Goal: Task Accomplishment & Management: Use online tool/utility

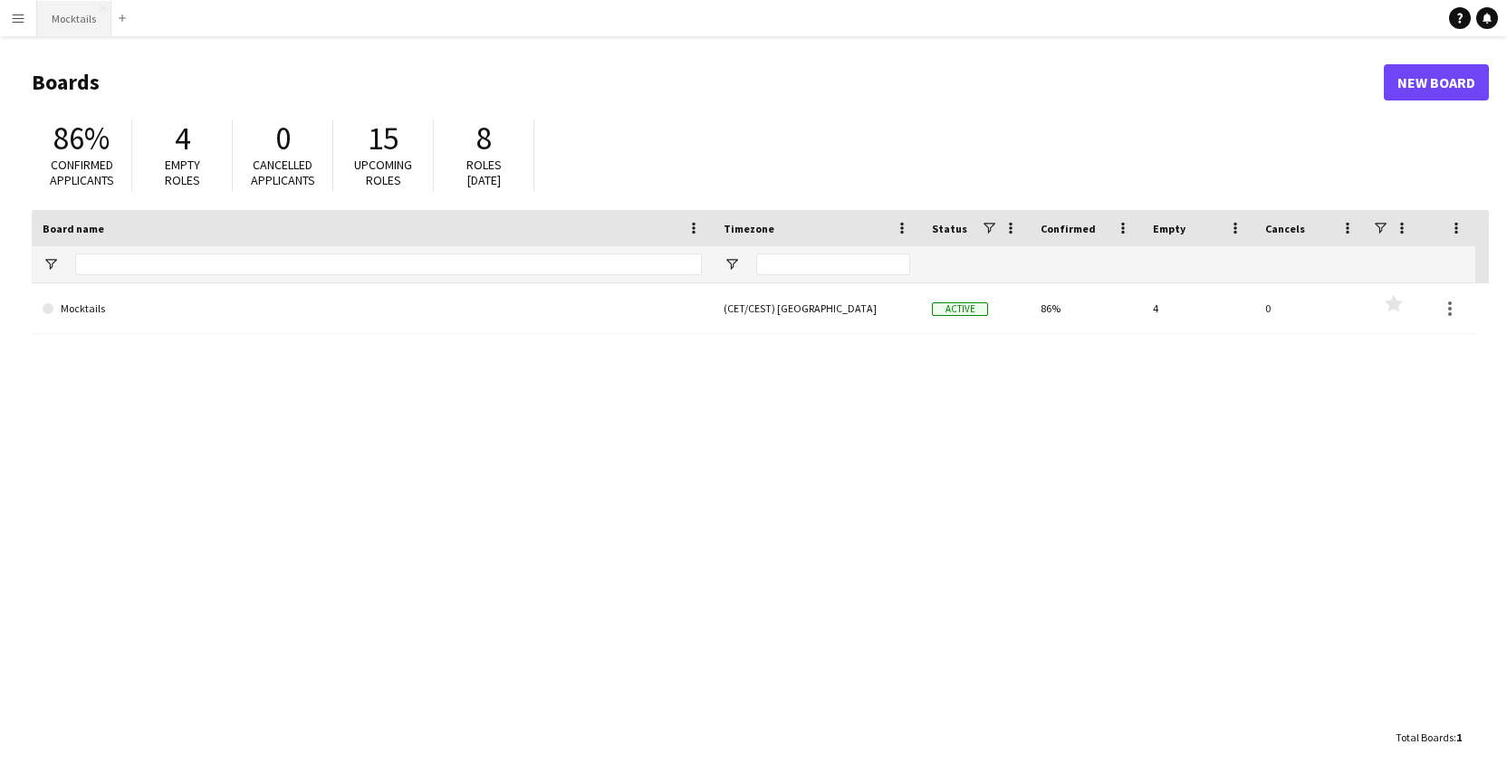
click at [81, 24] on button "Mocktails Close" at bounding box center [74, 18] width 74 height 35
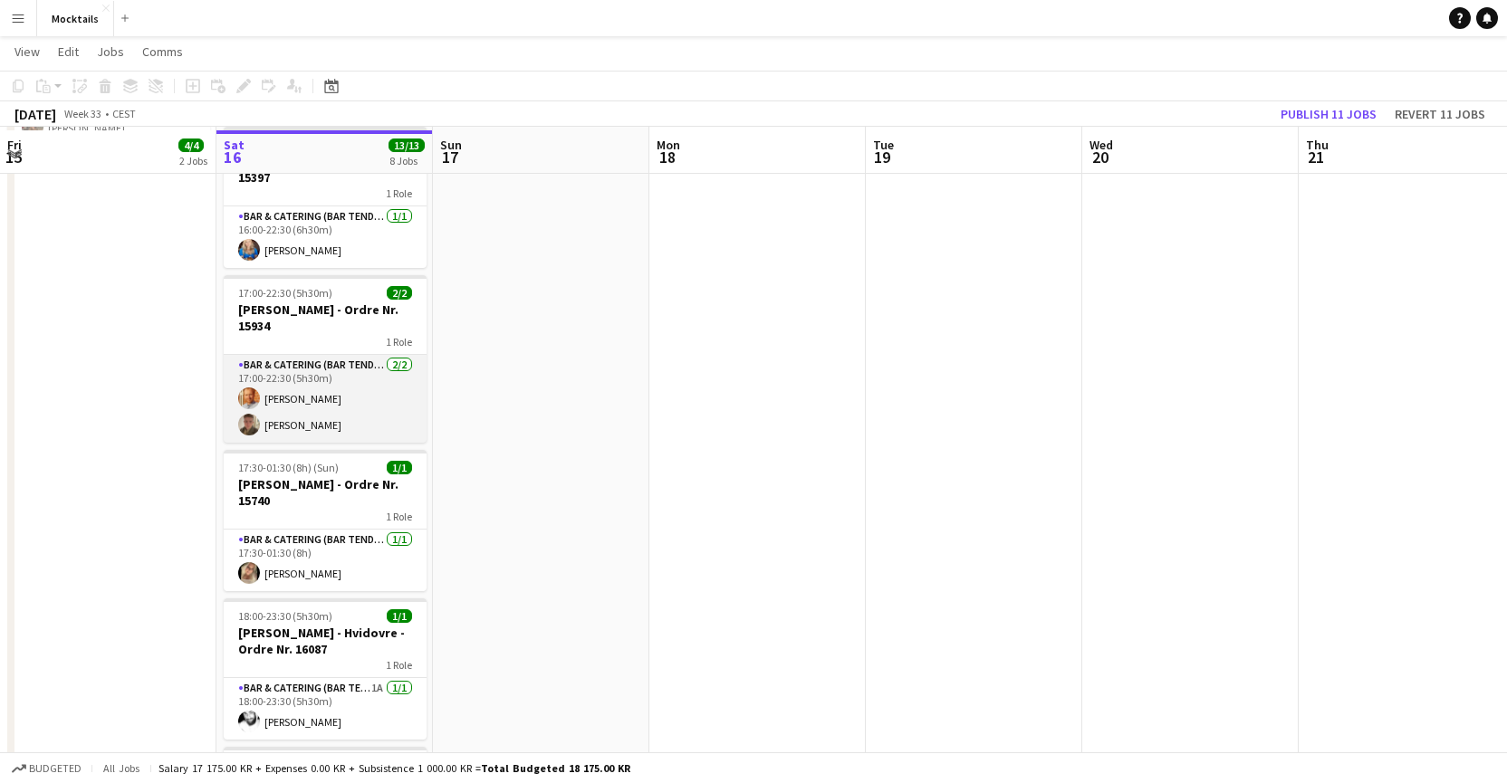
scroll to position [410, 0]
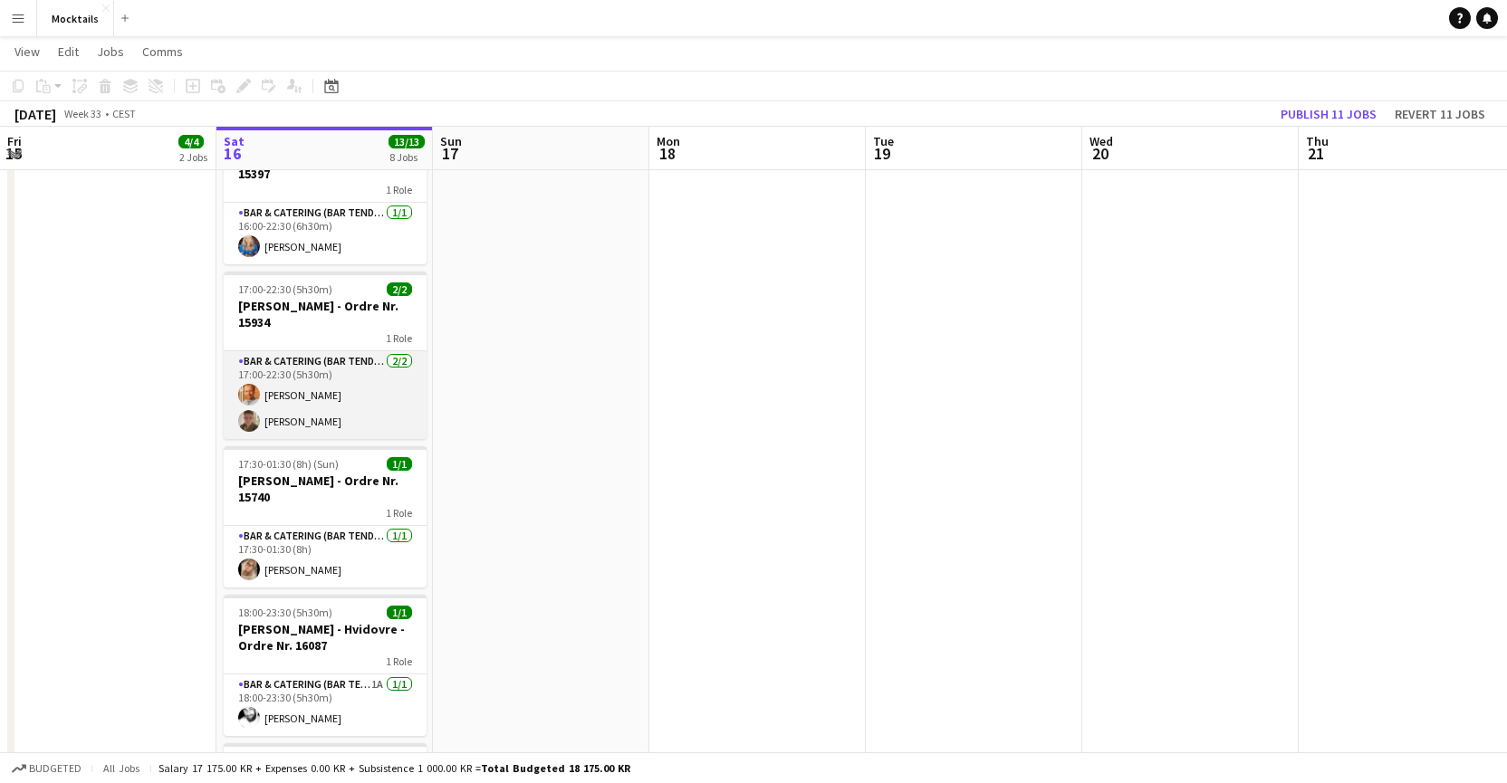
click at [344, 378] on app-card-role "Bar & Catering (Bar Tender) [DATE] 17:00-22:30 (5h30m) [PERSON_NAME] [PERSON_NA…" at bounding box center [325, 395] width 203 height 88
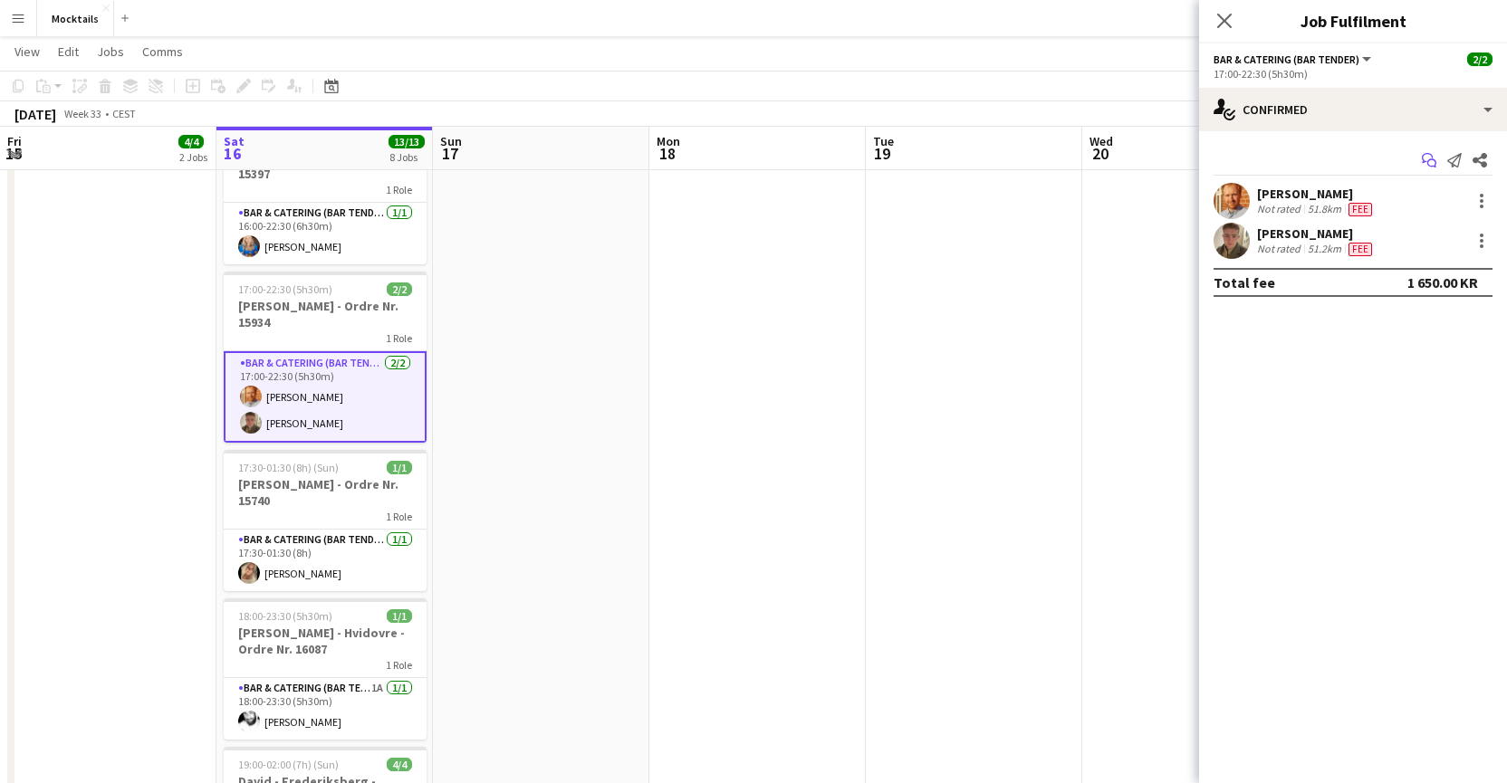
click at [1431, 162] on icon "Start chat" at bounding box center [1428, 160] width 14 height 14
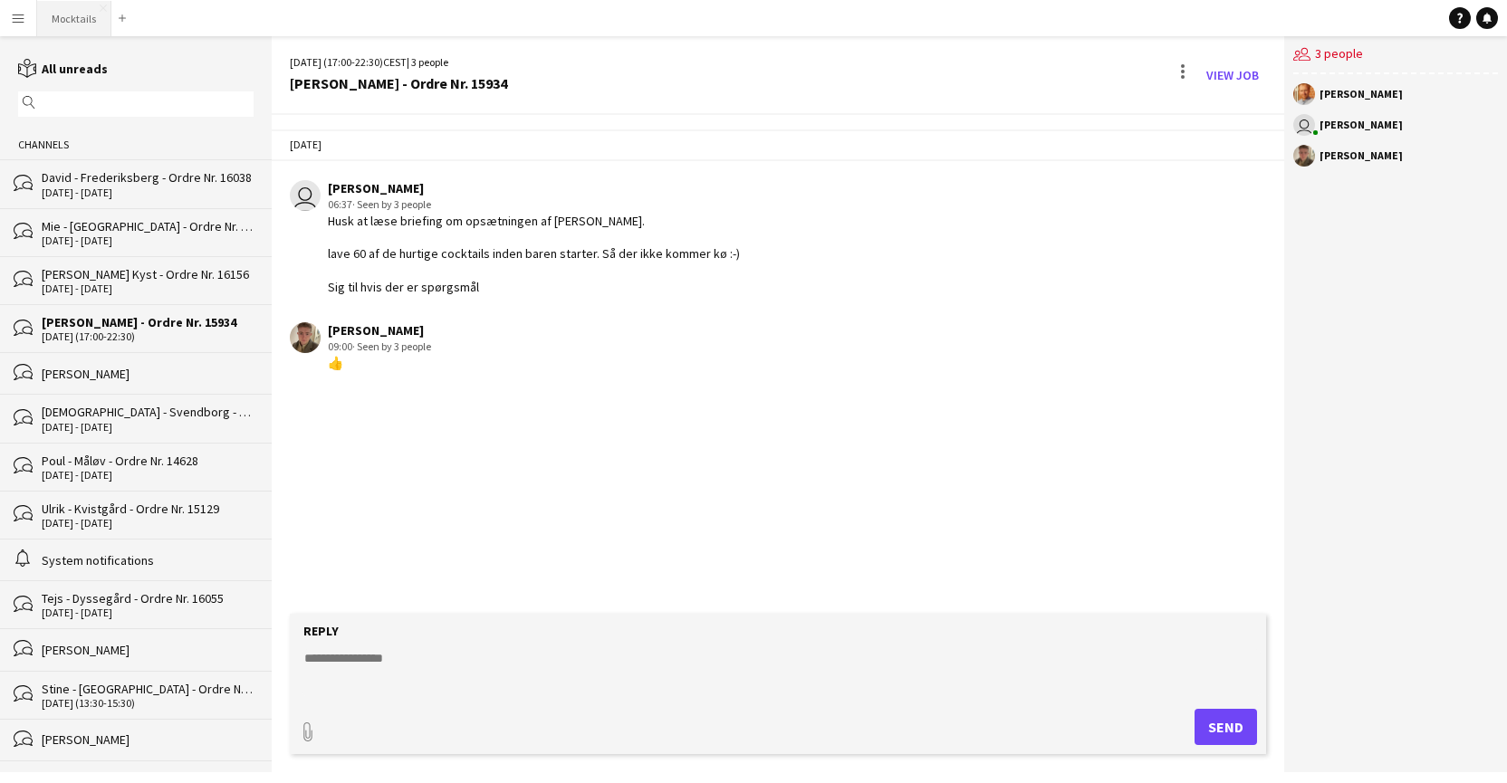
click at [91, 17] on button "Mocktails Close" at bounding box center [74, 18] width 74 height 35
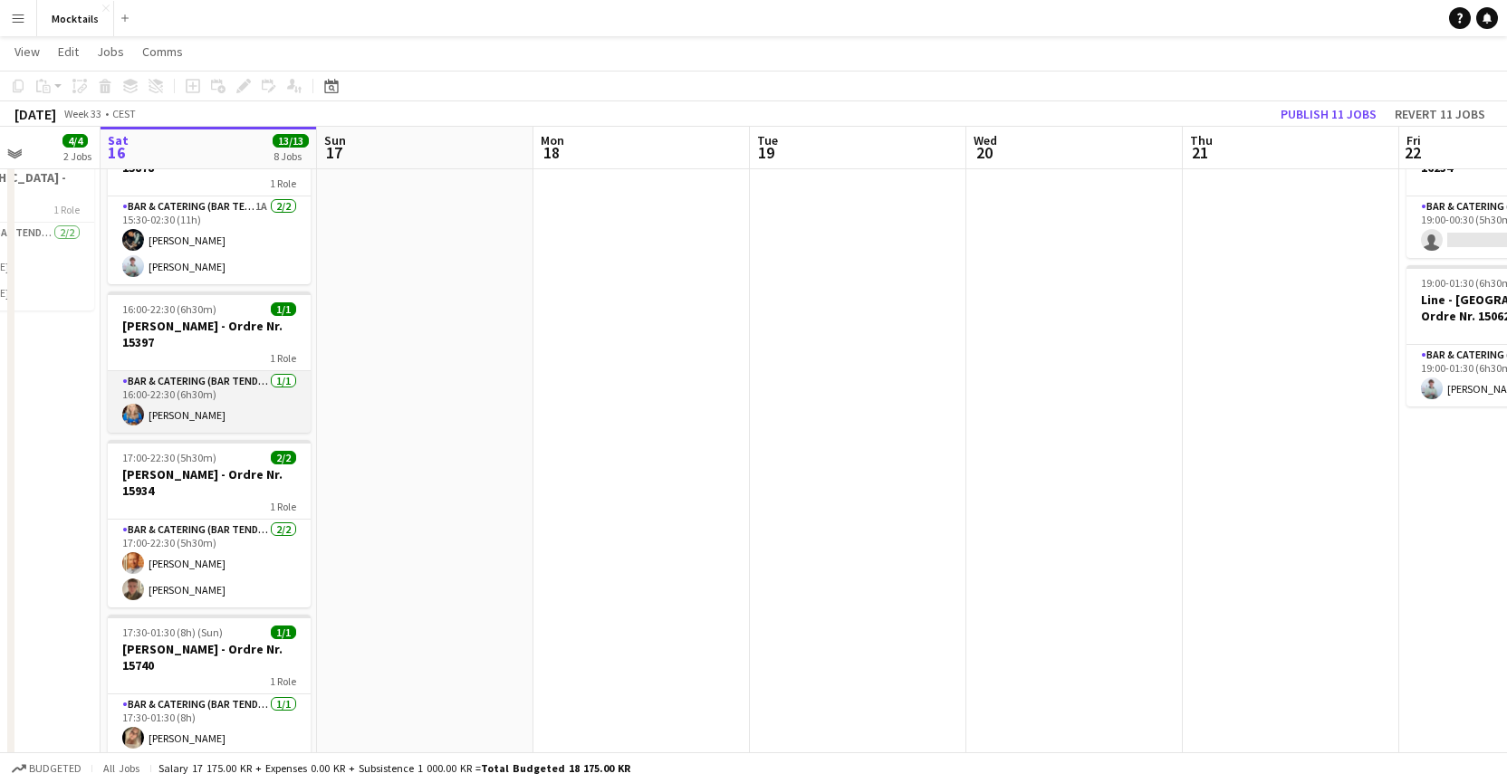
scroll to position [244, 0]
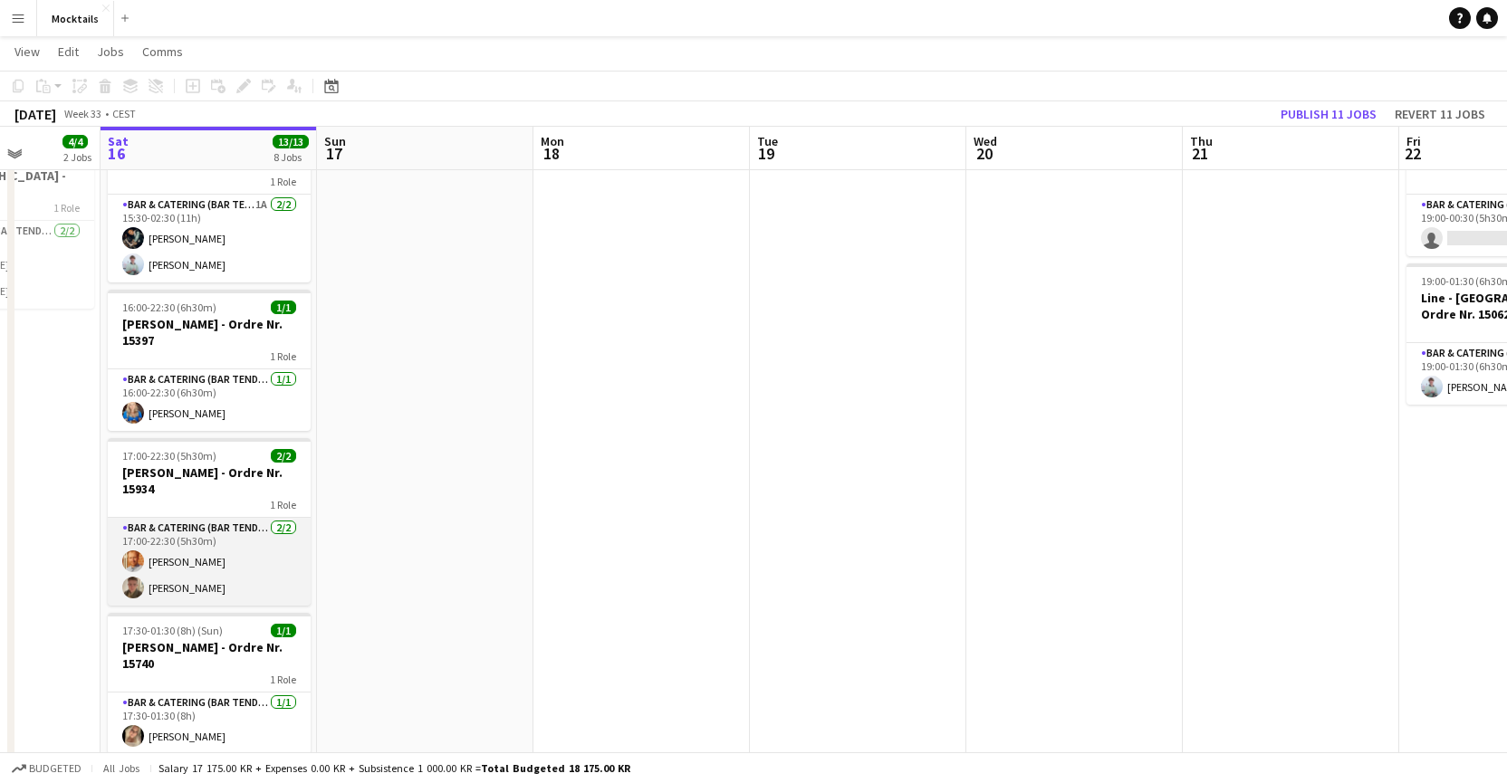
click at [210, 563] on app-card-role "Bar & Catering (Bar Tender) [DATE] 17:00-22:30 (5h30m) [PERSON_NAME] [PERSON_NA…" at bounding box center [209, 562] width 203 height 88
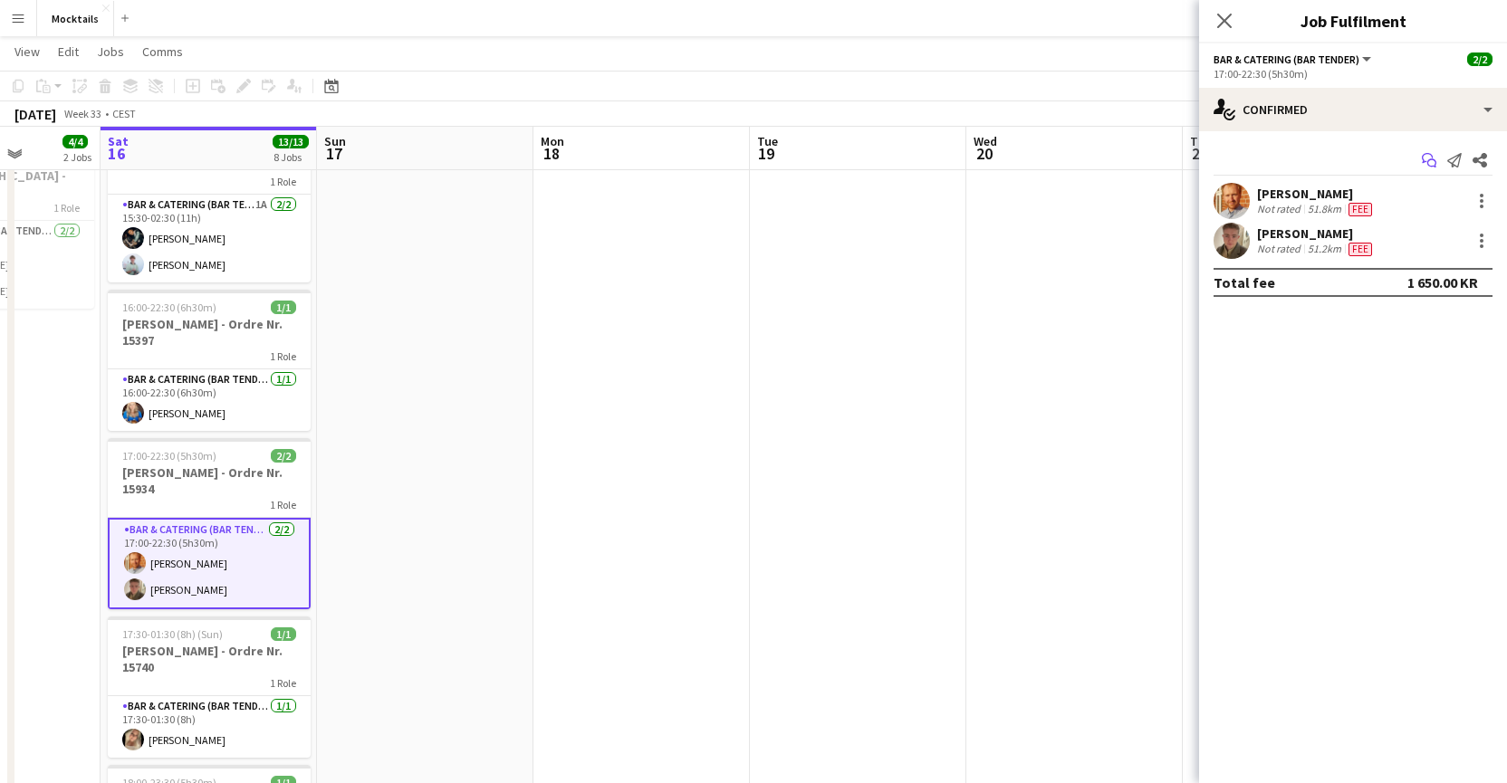
click at [1431, 154] on icon "Start chat" at bounding box center [1428, 160] width 14 height 14
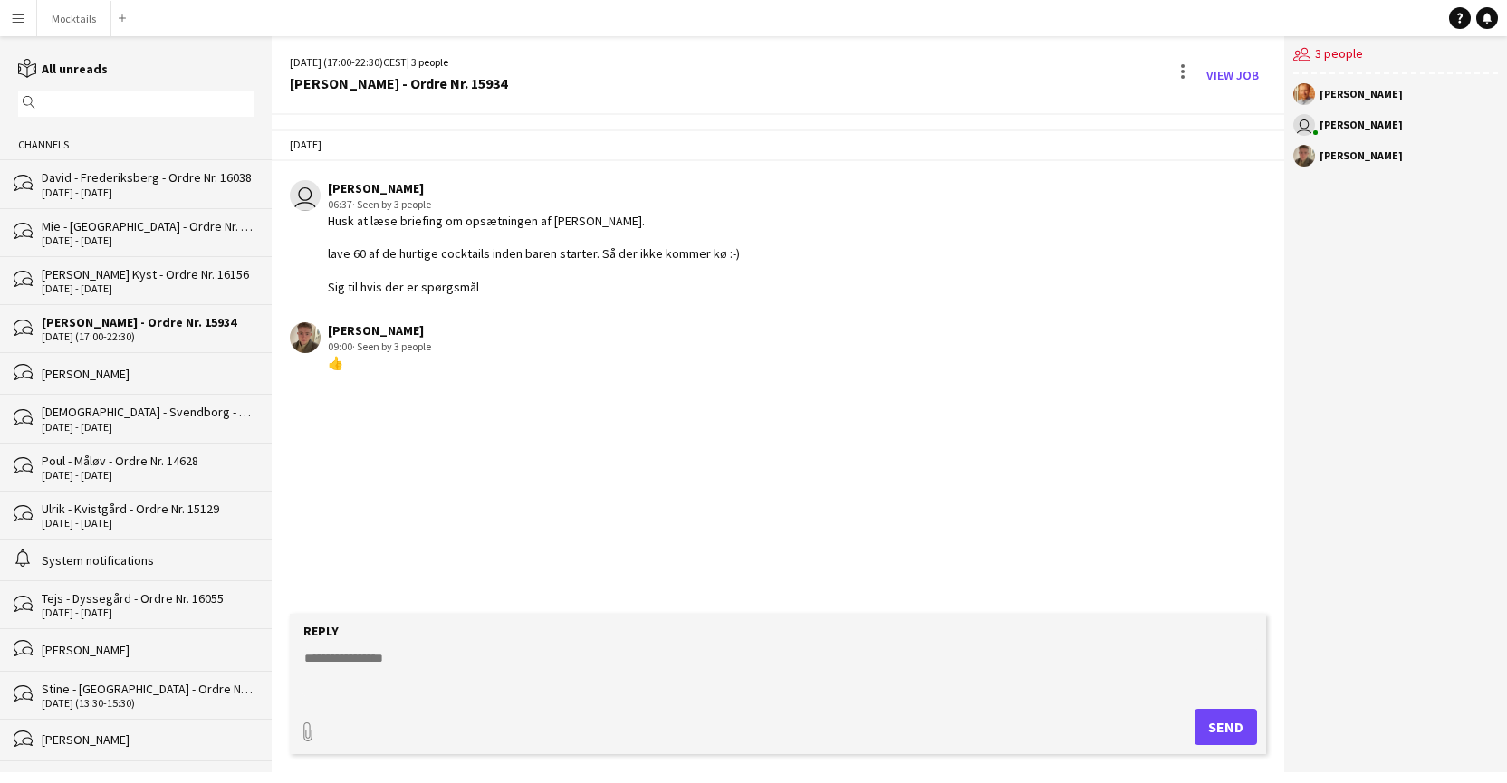
click at [461, 438] on div "[DATE] user [PERSON_NAME] 06:37 · Seen by 3 people Husk at læse briefing om ops…" at bounding box center [778, 364] width 1013 height 499
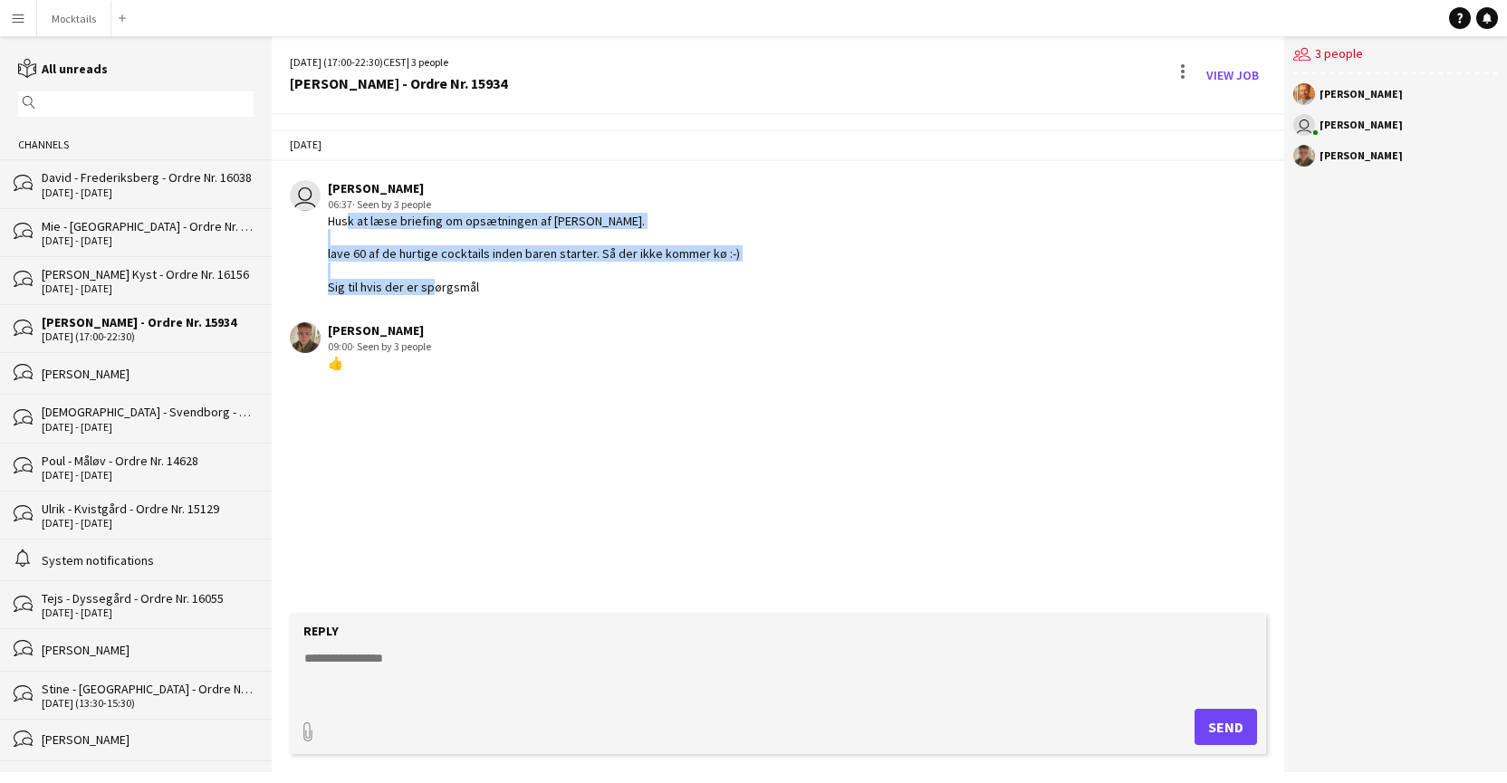
drag, startPoint x: 344, startPoint y: 218, endPoint x: 487, endPoint y: 286, distance: 158.3
click at [487, 286] on div "Husk at læse briefing om opsætningen af [PERSON_NAME]. lave 60 af de hurtige co…" at bounding box center [534, 254] width 412 height 82
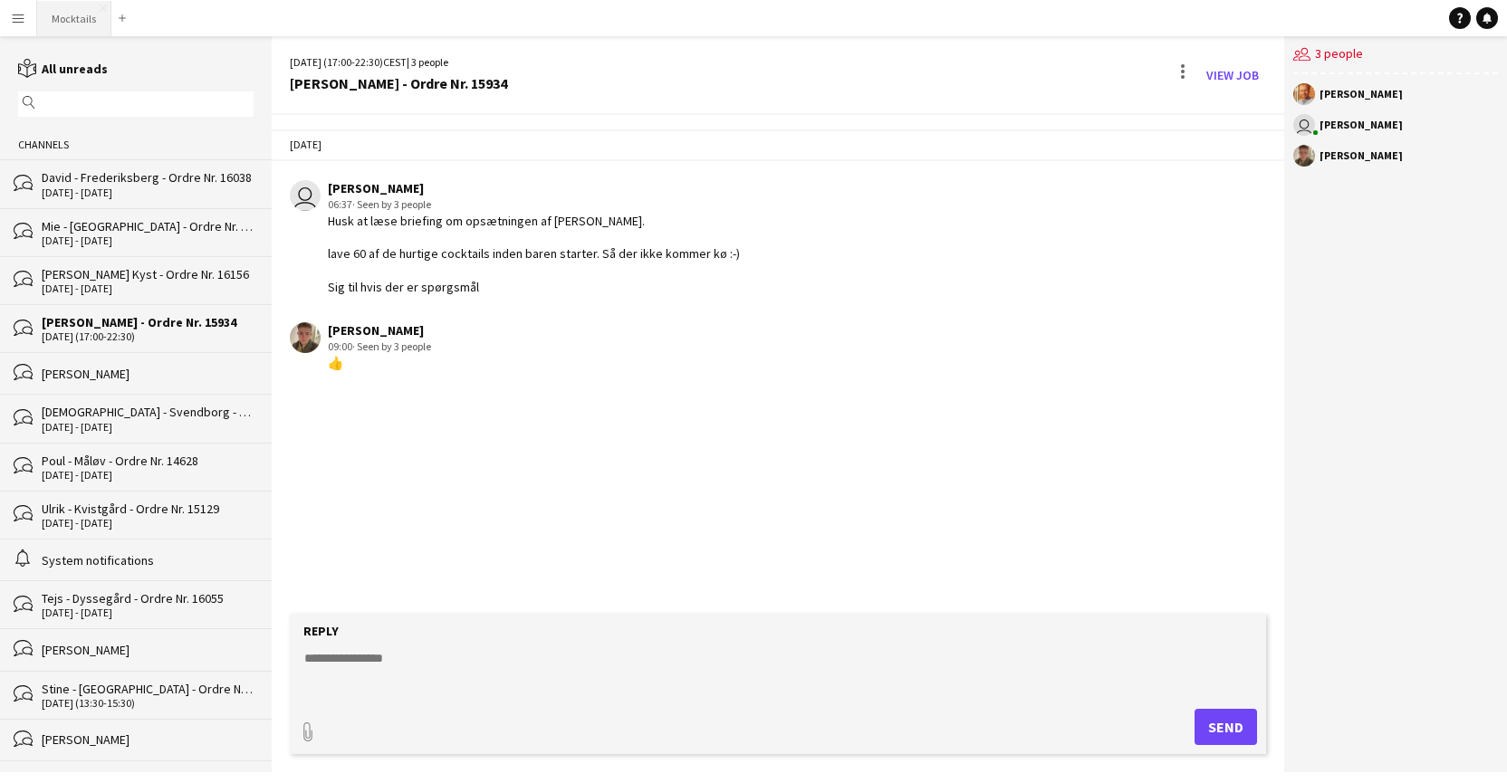
click at [67, 10] on button "Mocktails Close" at bounding box center [74, 18] width 74 height 35
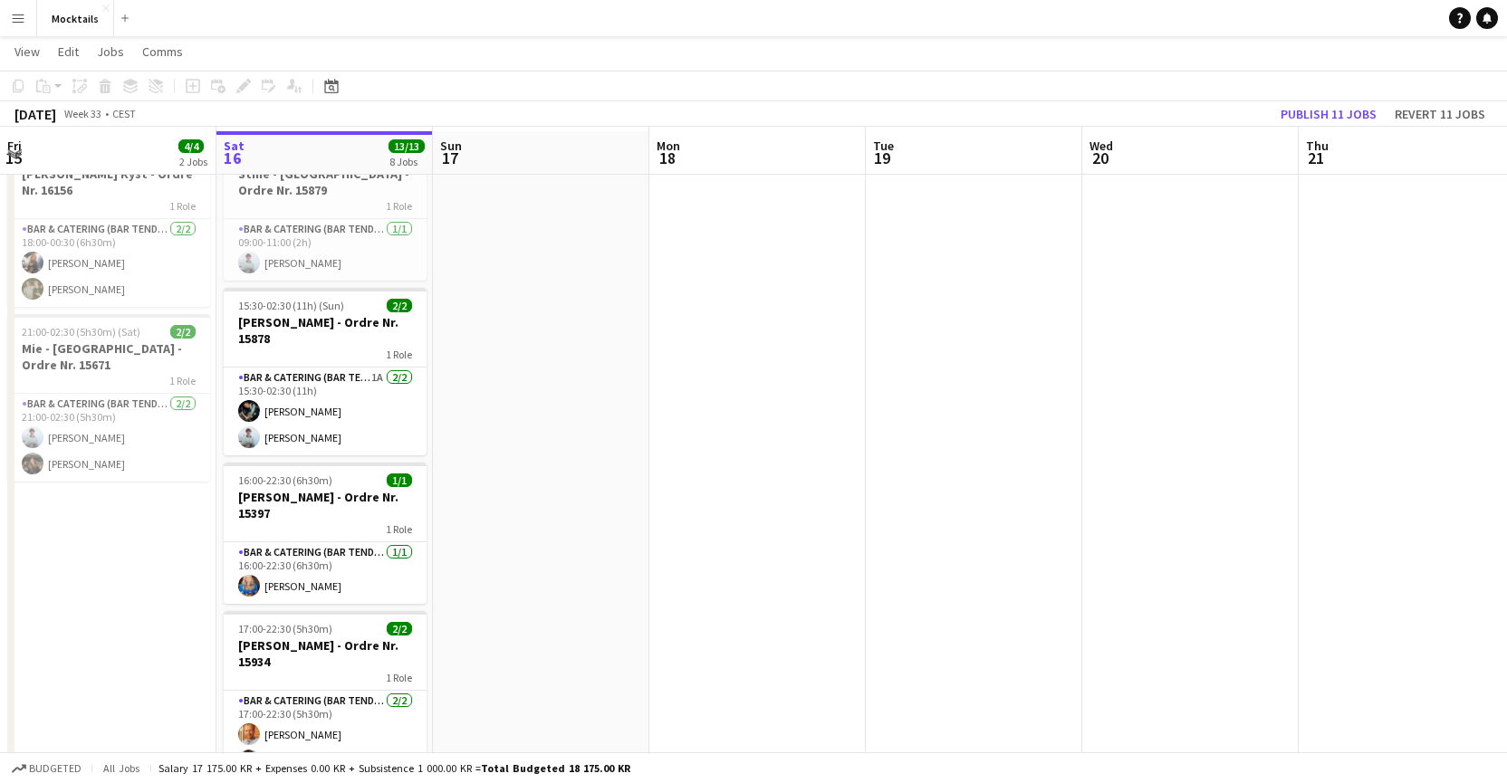
scroll to position [76, 0]
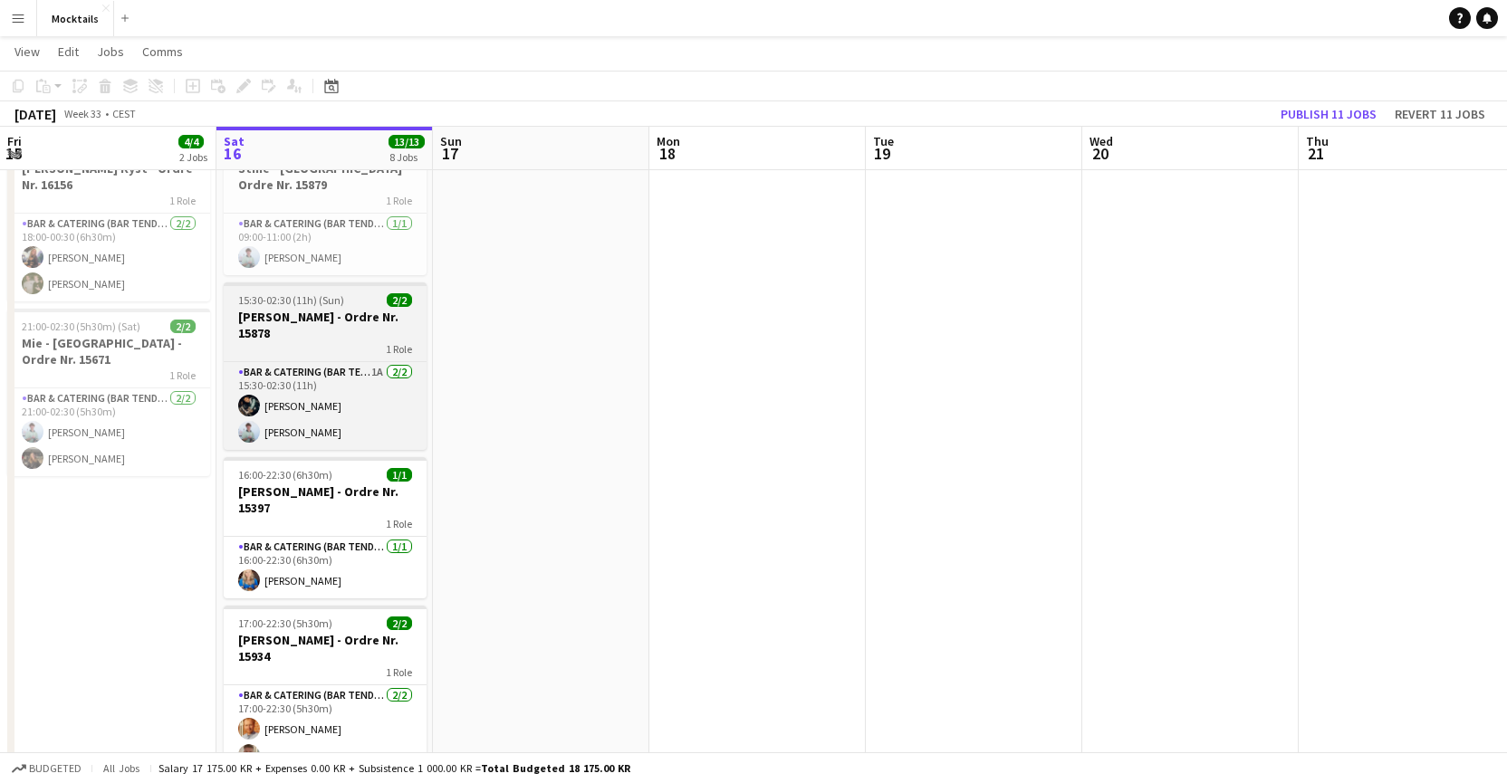
click at [326, 348] on div "1 Role" at bounding box center [325, 348] width 203 height 14
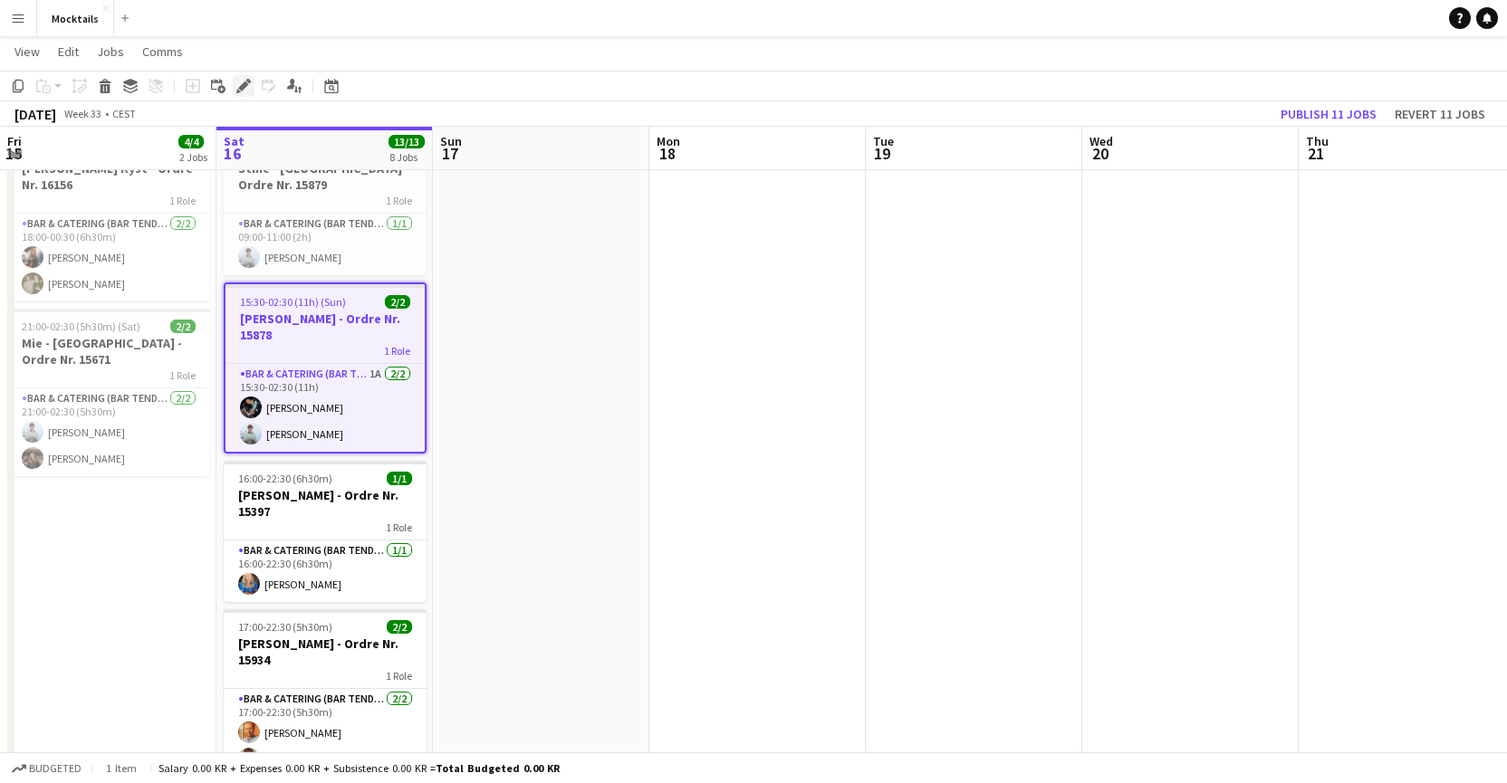
click at [244, 92] on icon "Edit" at bounding box center [243, 86] width 14 height 14
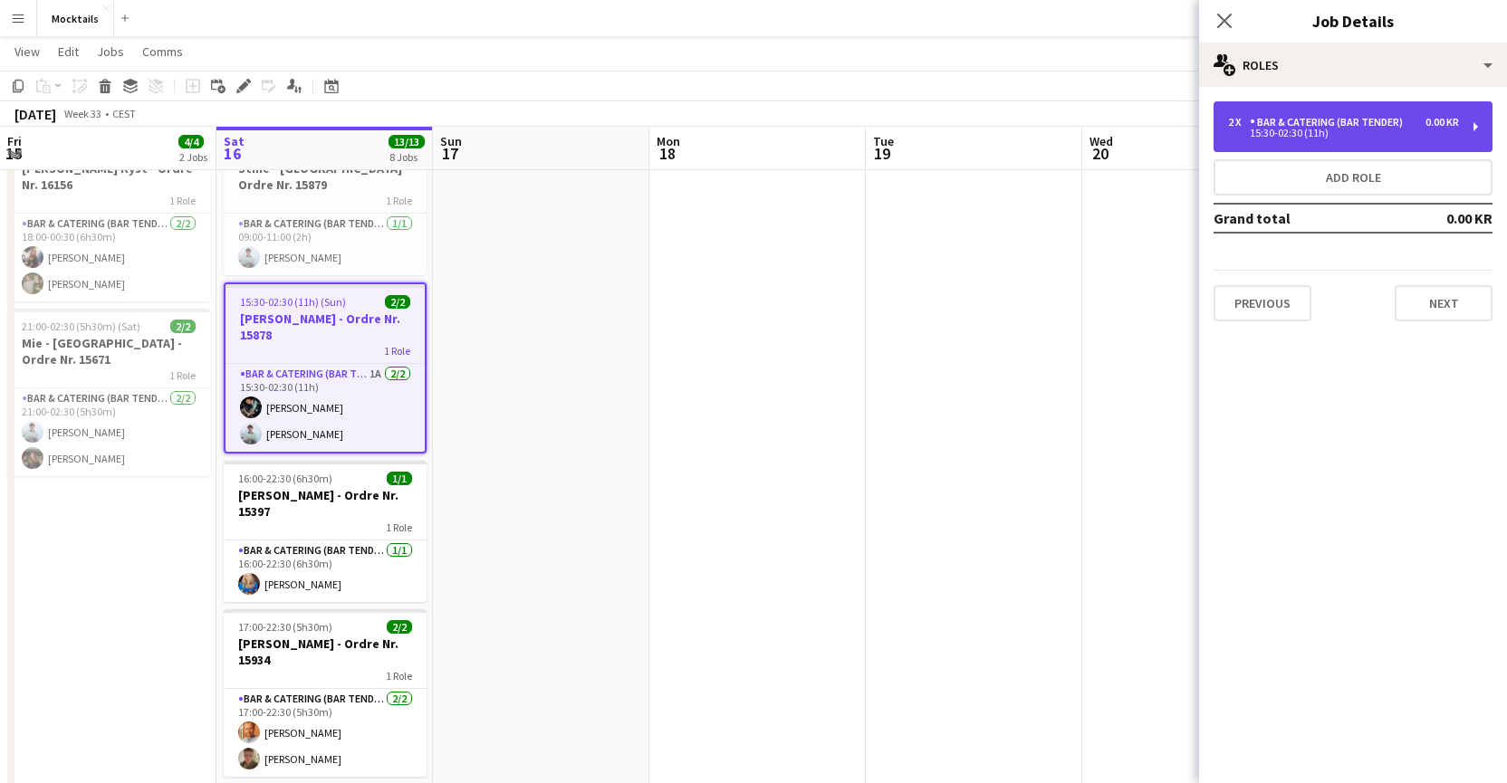
click at [1407, 145] on div "2 x Bar & Catering (Bar Tender) 0.00 KR 15:30-02:30 (11h)" at bounding box center [1352, 126] width 279 height 51
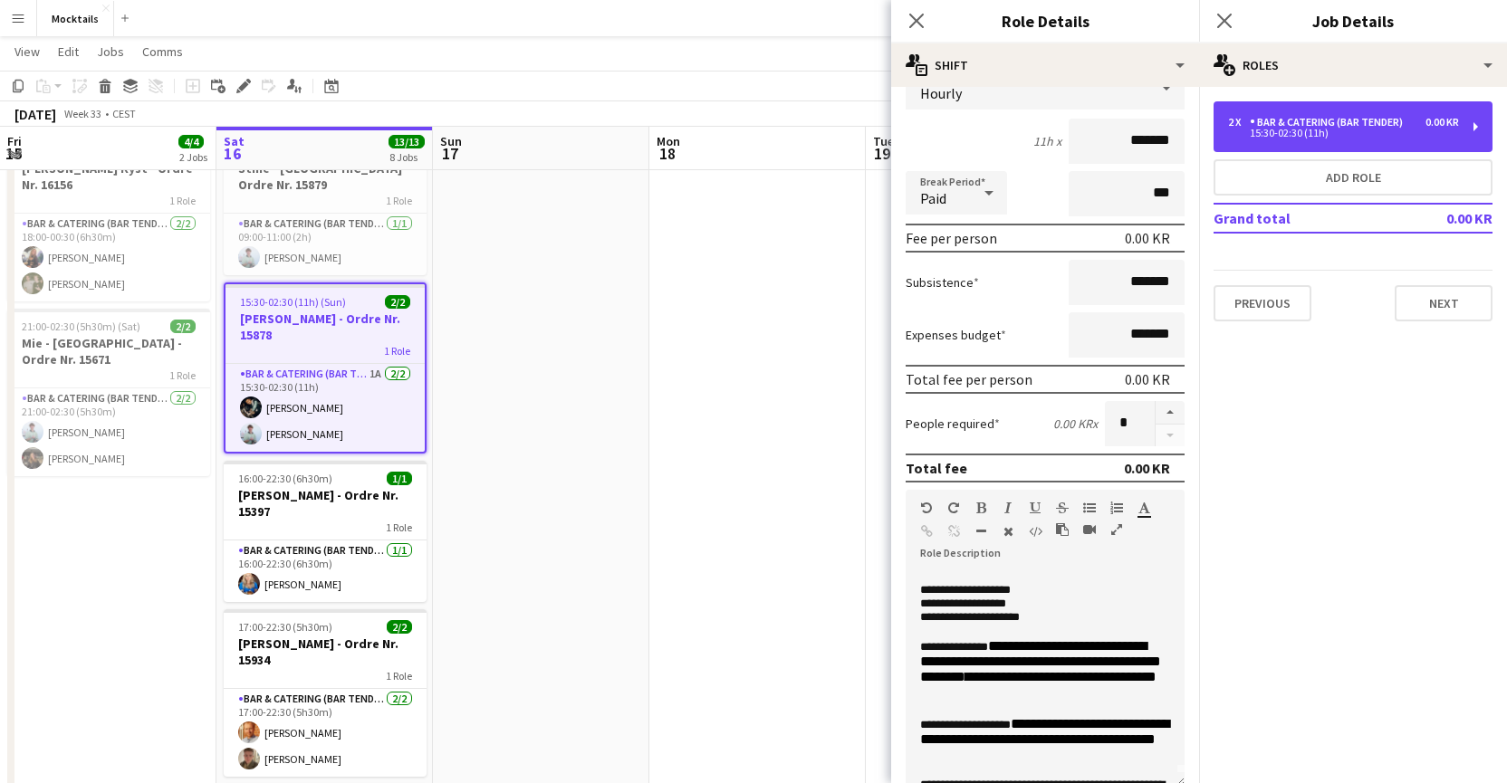
scroll to position [18, 0]
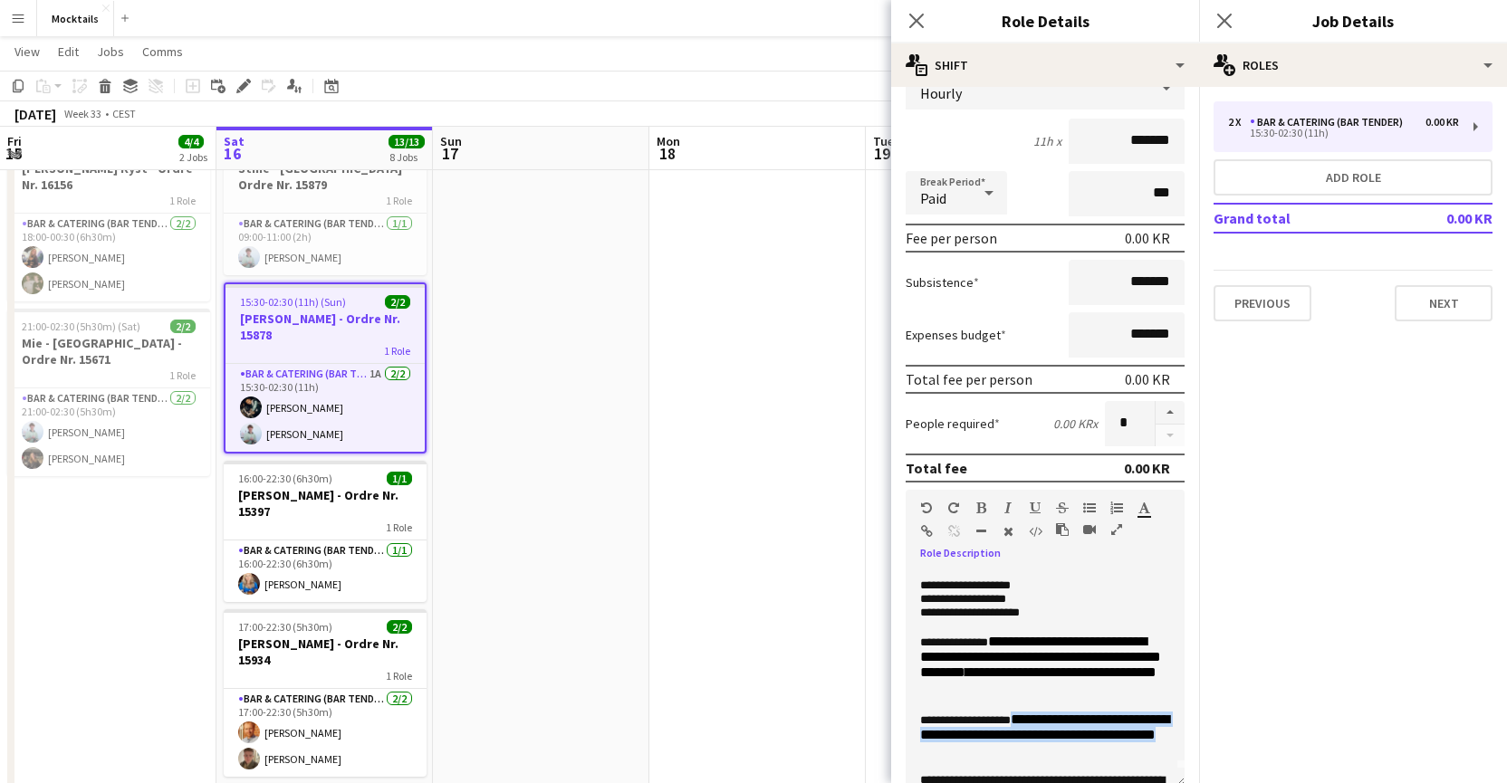
drag, startPoint x: 1041, startPoint y: 718, endPoint x: 1143, endPoint y: 751, distance: 106.8
click at [1143, 751] on p "**********" at bounding box center [1045, 736] width 250 height 49
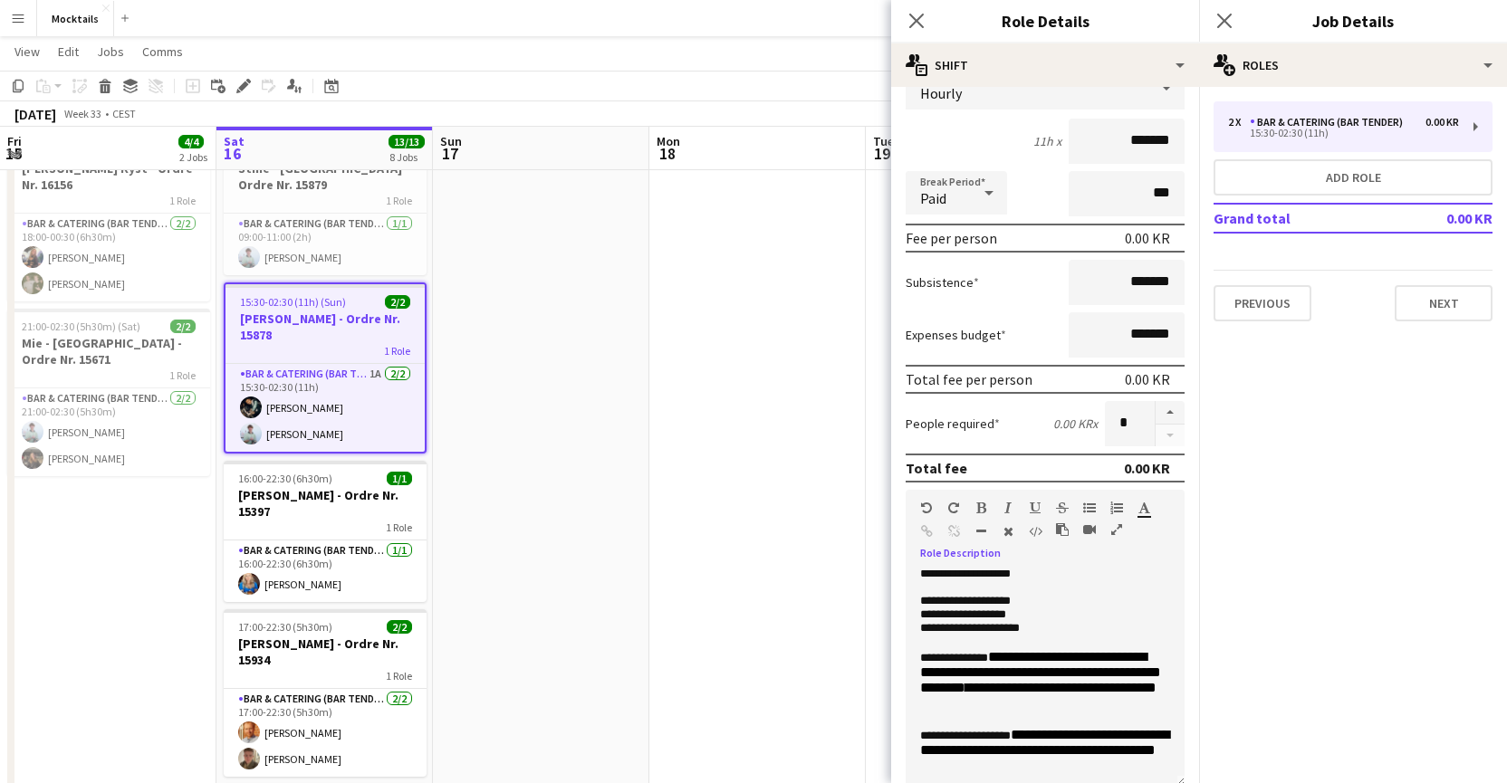
scroll to position [0, 0]
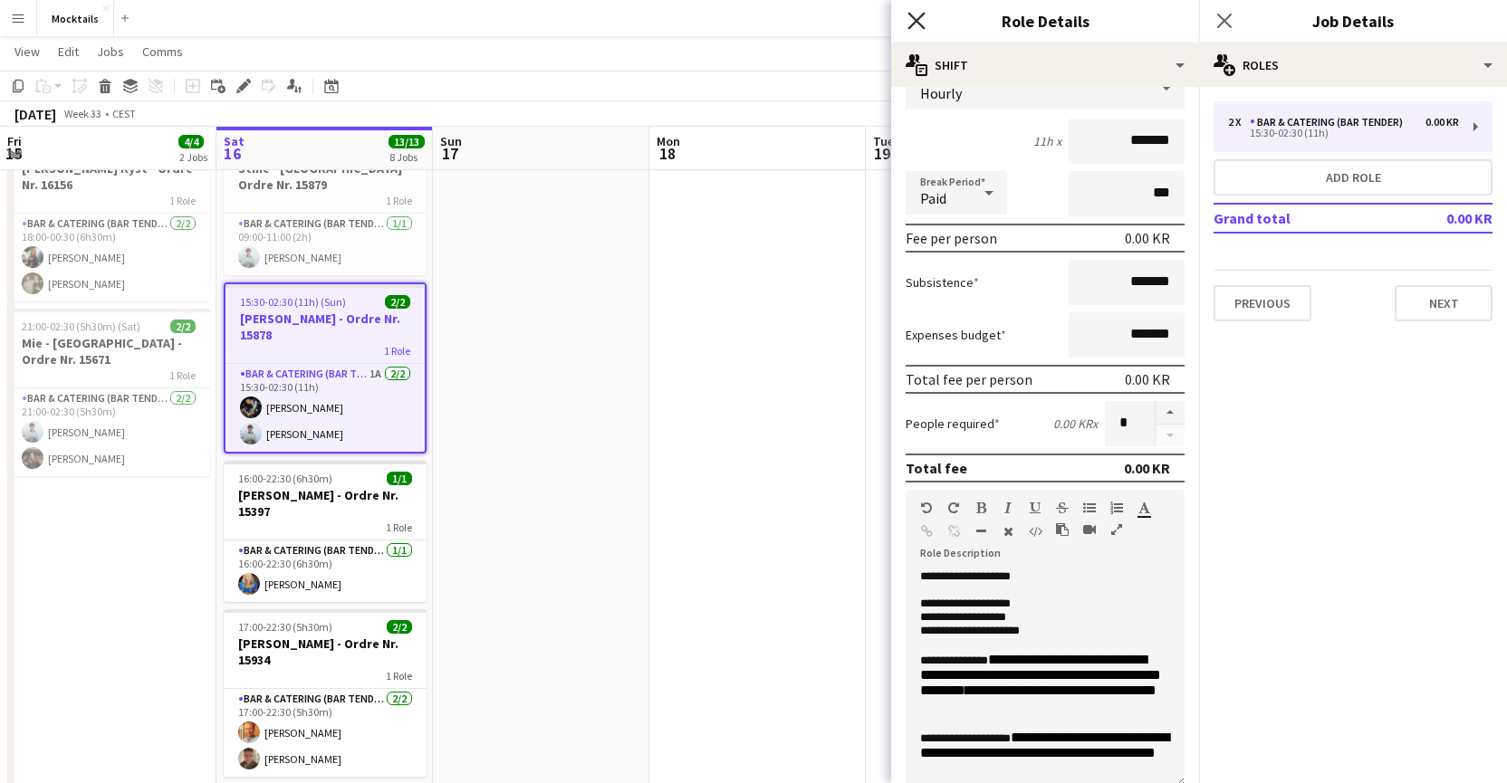
click at [916, 23] on icon "Close pop-in" at bounding box center [915, 20] width 17 height 17
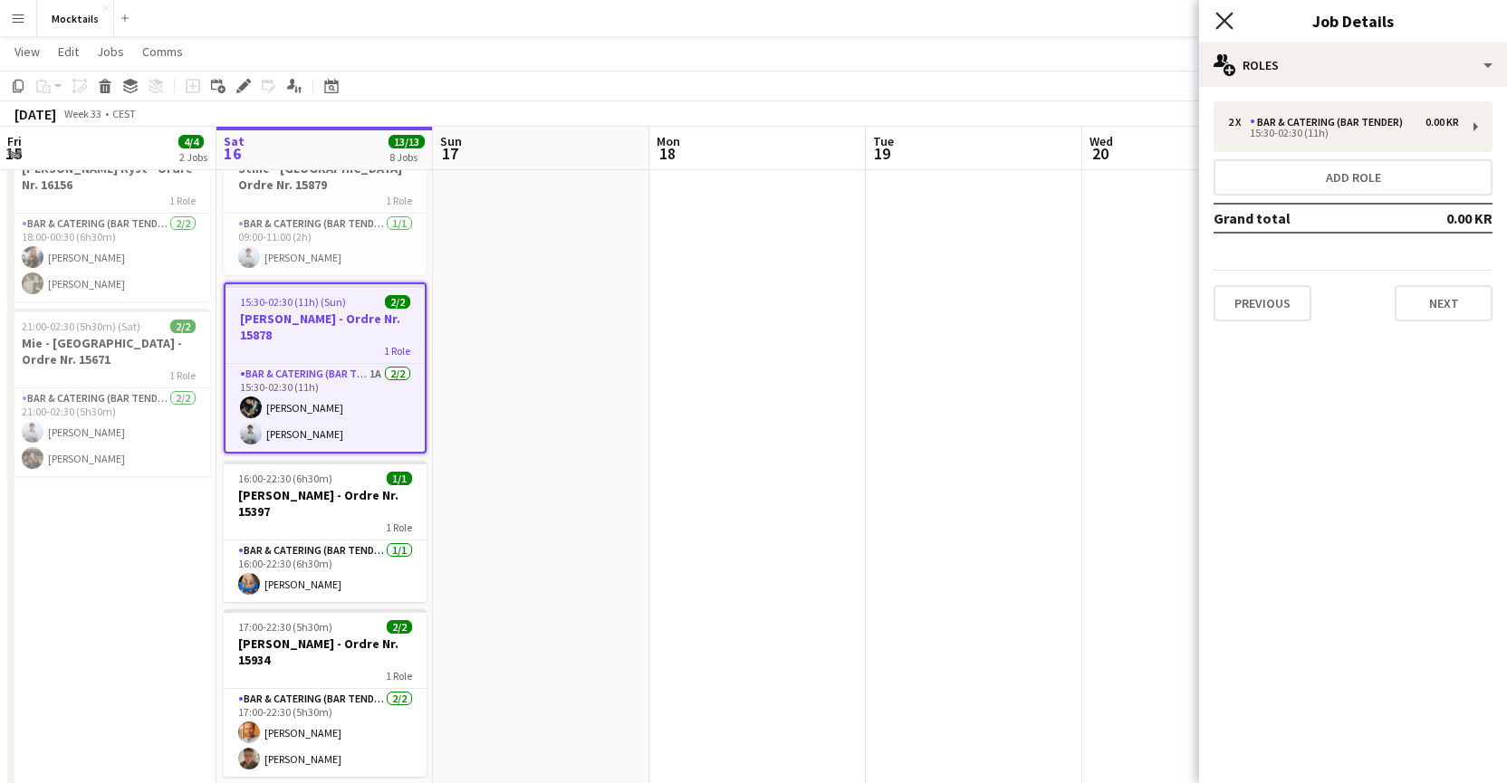
click at [1220, 17] on icon at bounding box center [1223, 20] width 17 height 17
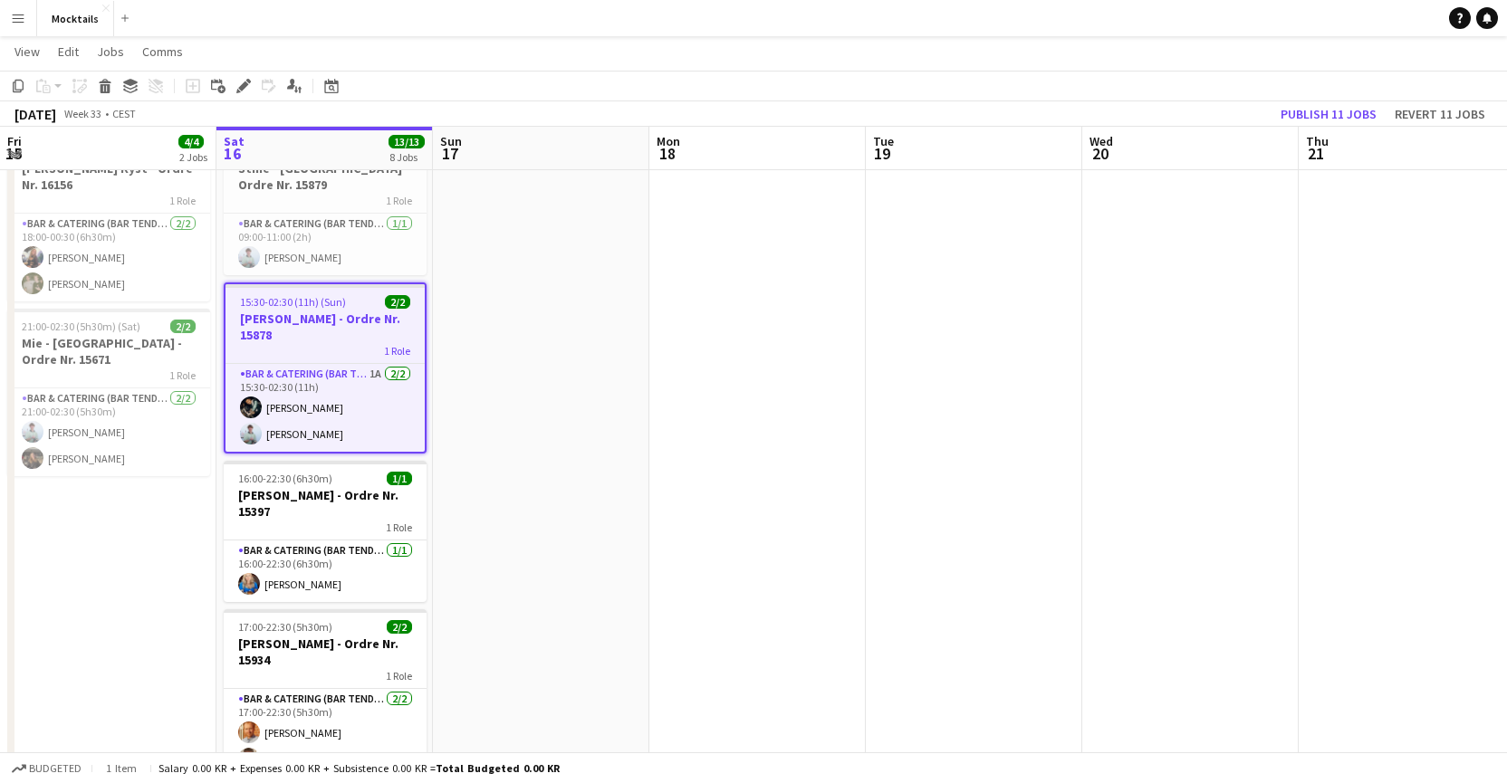
click at [12, 11] on app-icon "Menu" at bounding box center [18, 18] width 14 height 14
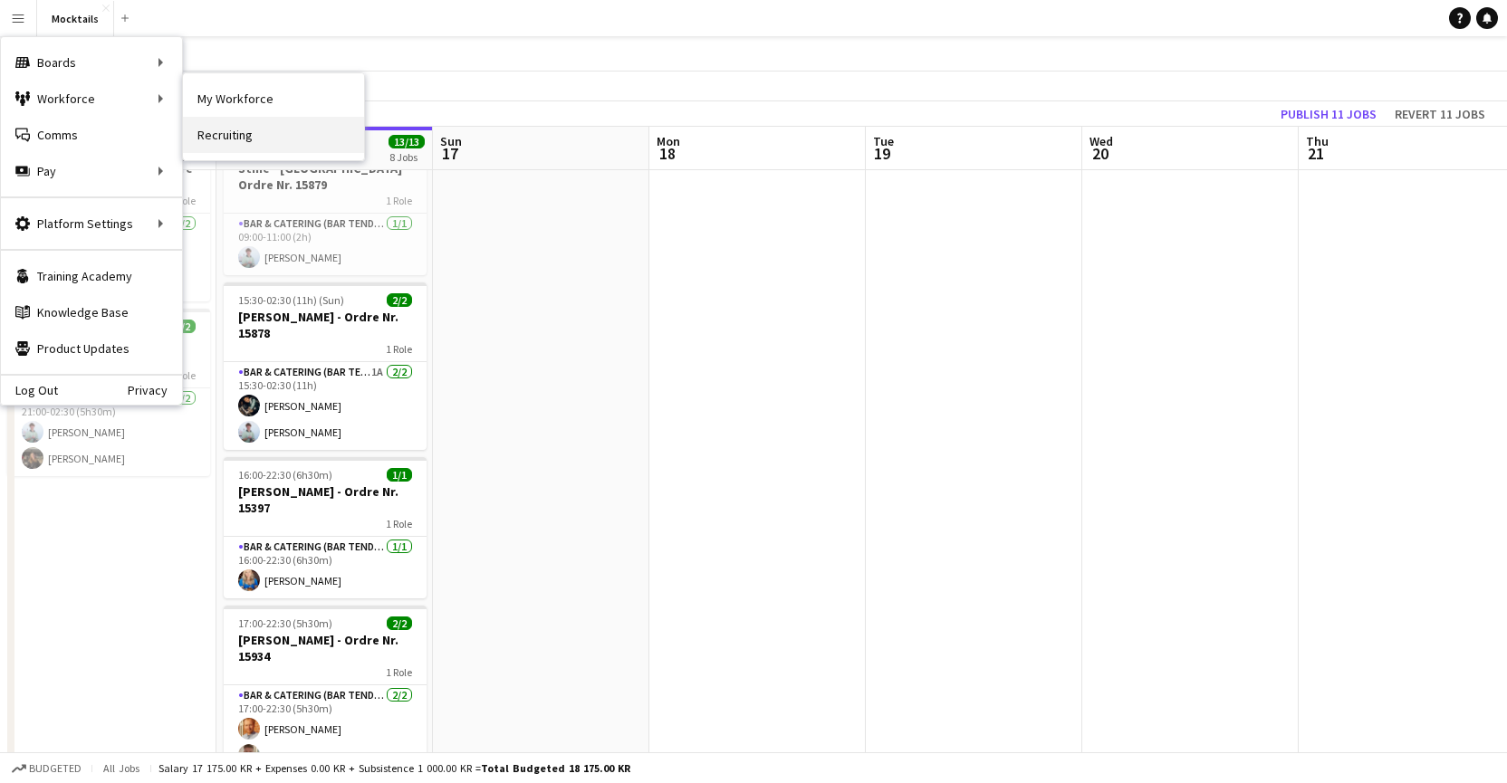
click at [225, 134] on link "Recruiting" at bounding box center [273, 135] width 181 height 36
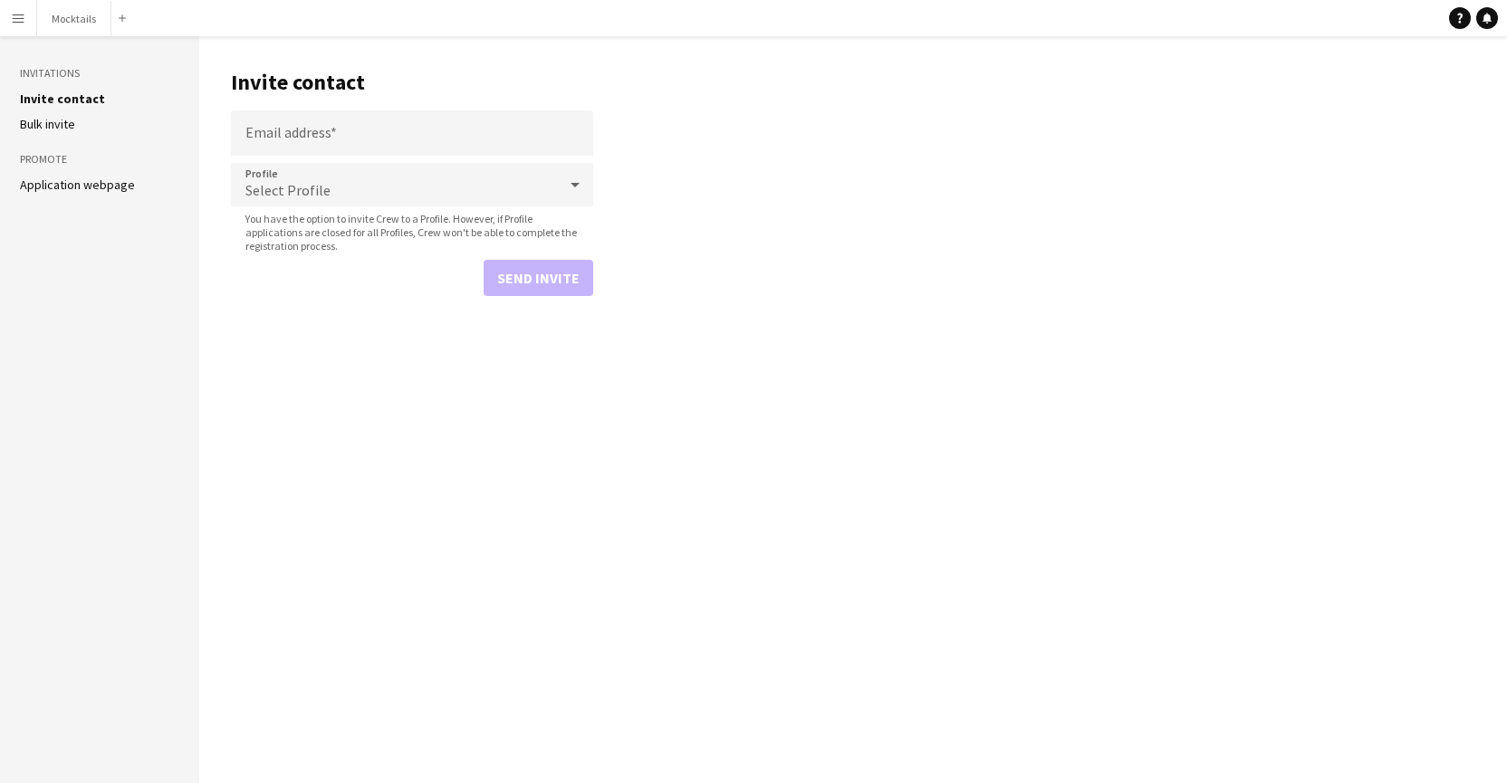
click at [59, 186] on link "Application webpage" at bounding box center [77, 185] width 115 height 16
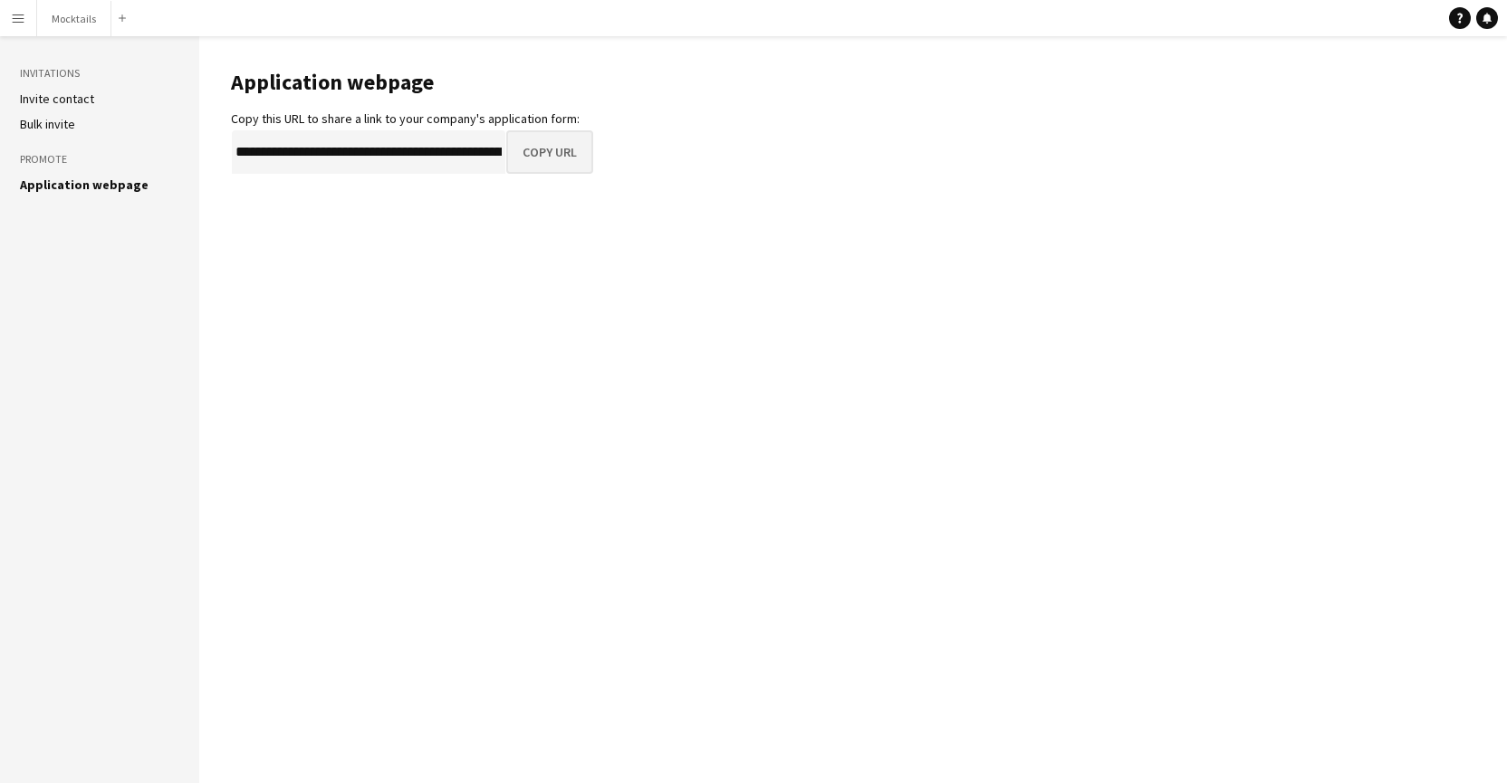
click at [537, 162] on button "Copy URL" at bounding box center [549, 151] width 87 height 43
